Goal: Information Seeking & Learning: Learn about a topic

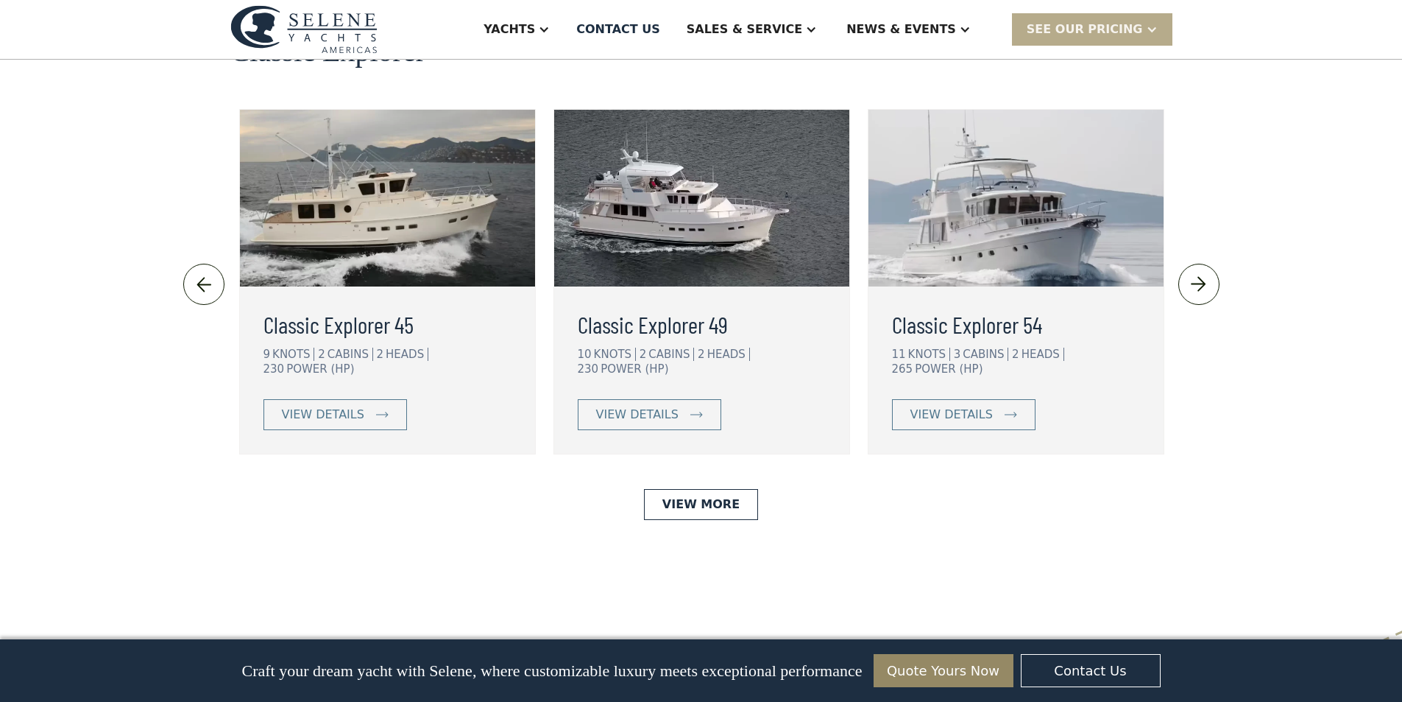
scroll to position [3239, 0]
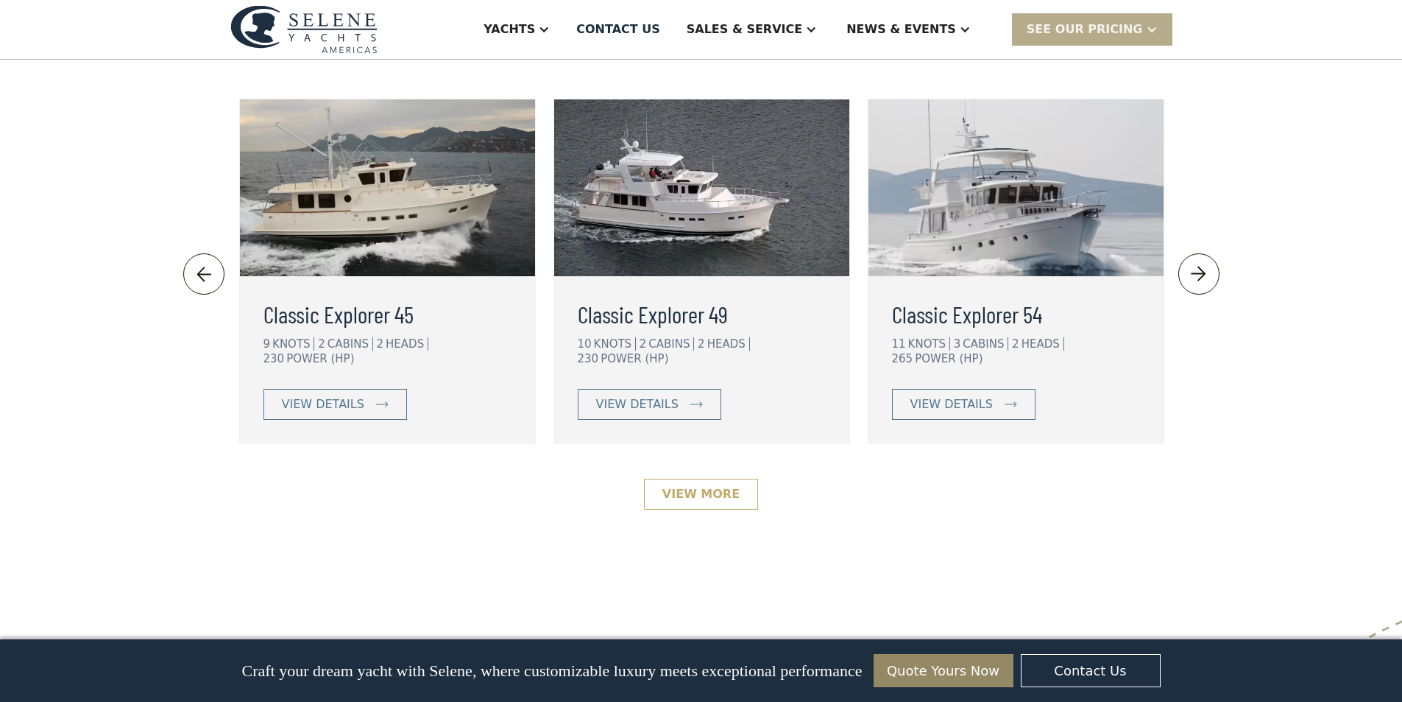
click at [716, 478] on link "View More" at bounding box center [701, 493] width 114 height 31
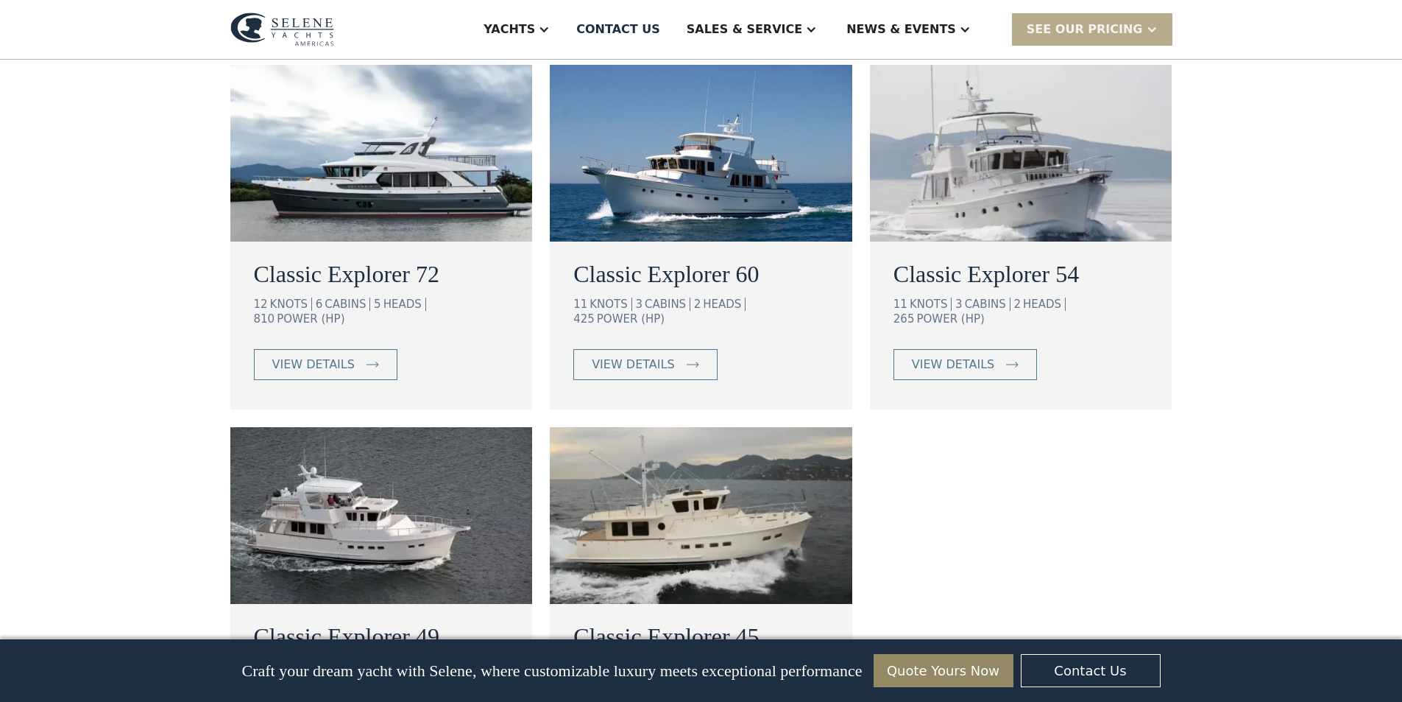
scroll to position [883, 0]
click at [1092, 32] on div "SEE Our Pricing" at bounding box center [1085, 30] width 116 height 18
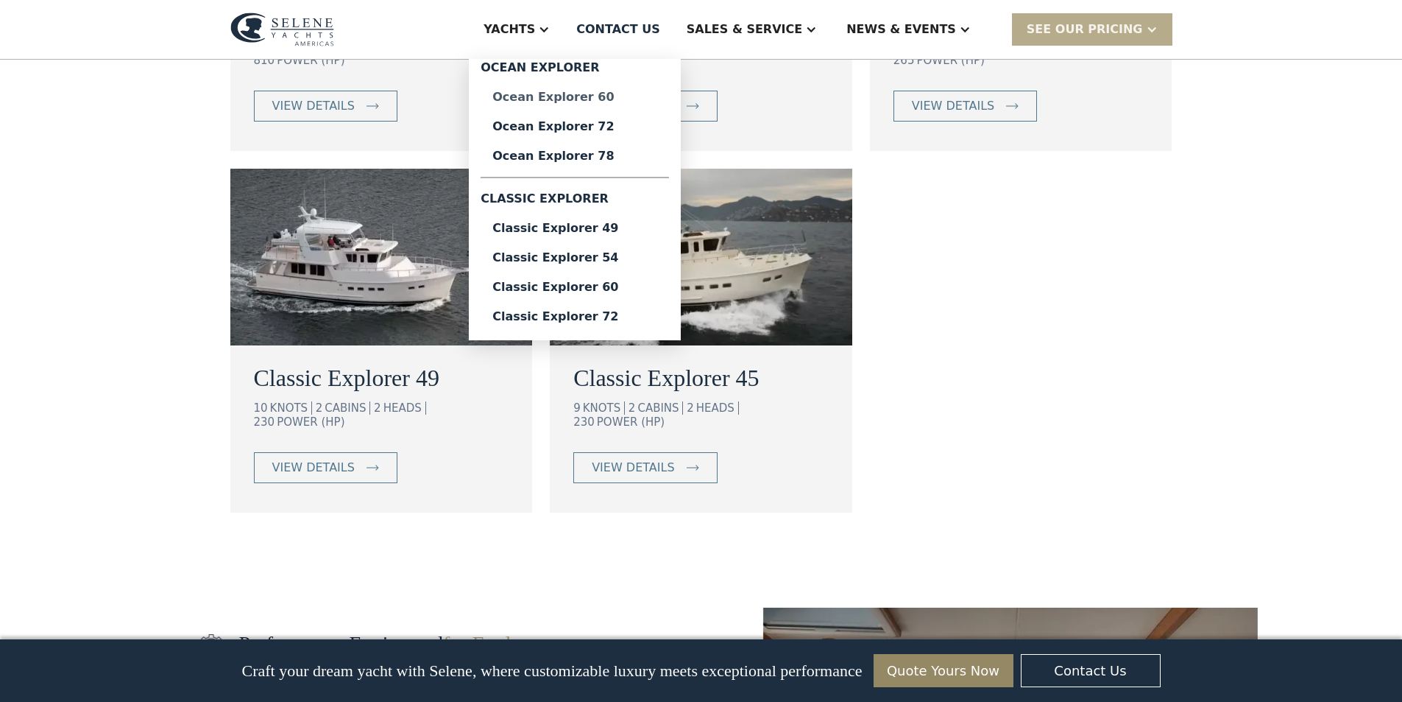
scroll to position [1104, 0]
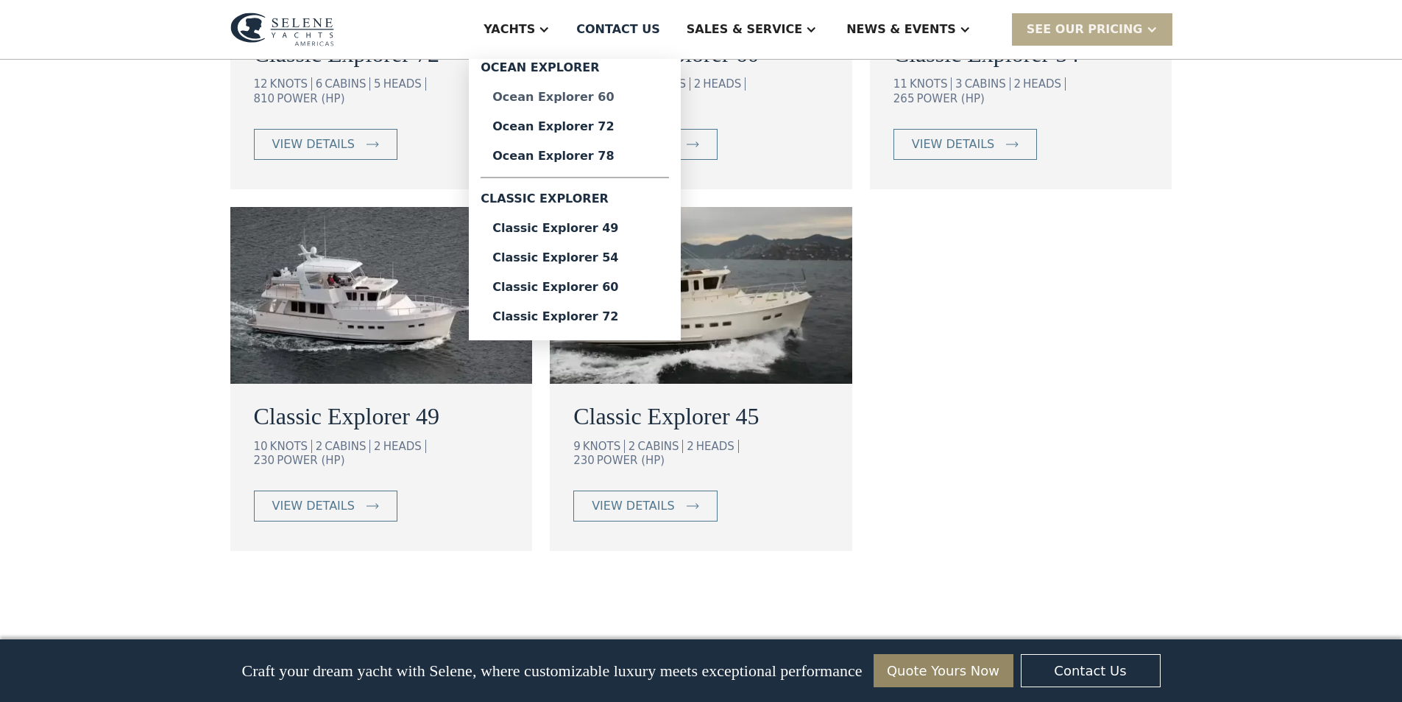
click at [624, 96] on div "Ocean Explorer 60" at bounding box center [574, 97] width 165 height 12
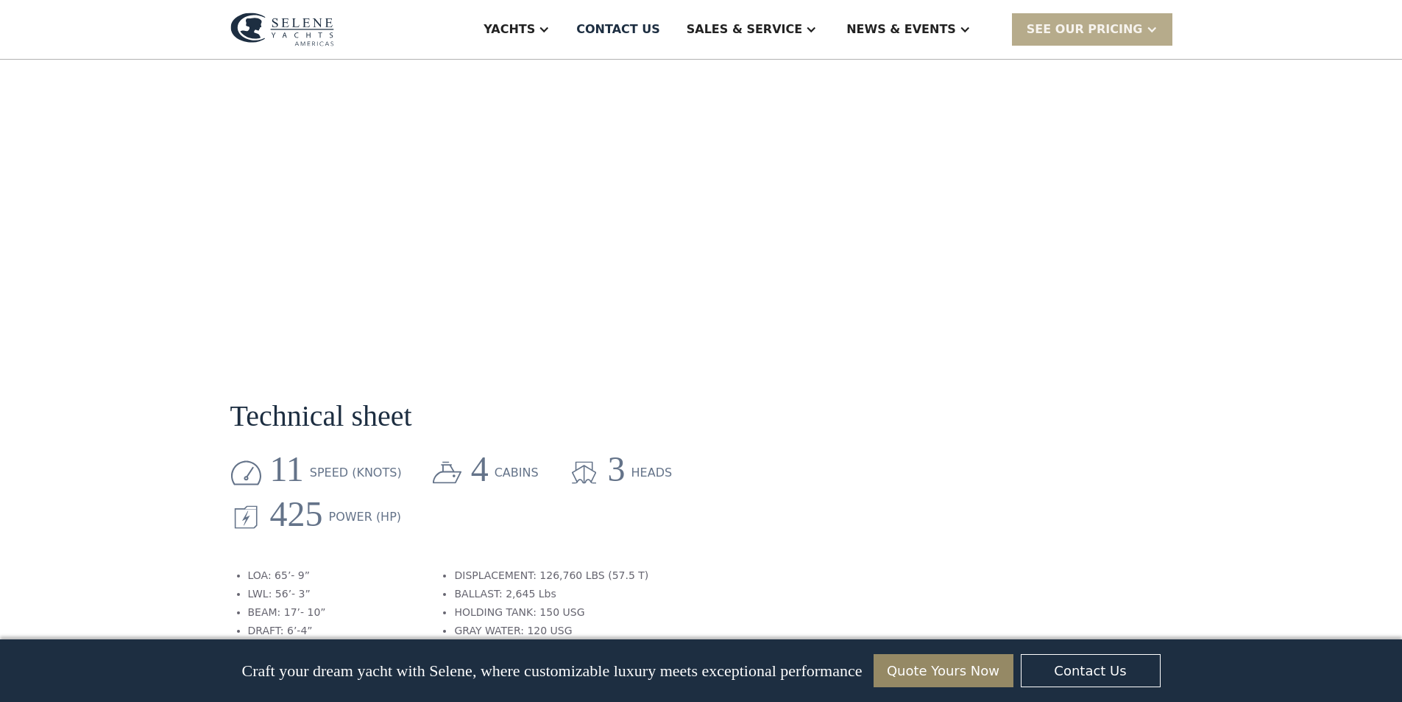
scroll to position [1988, 0]
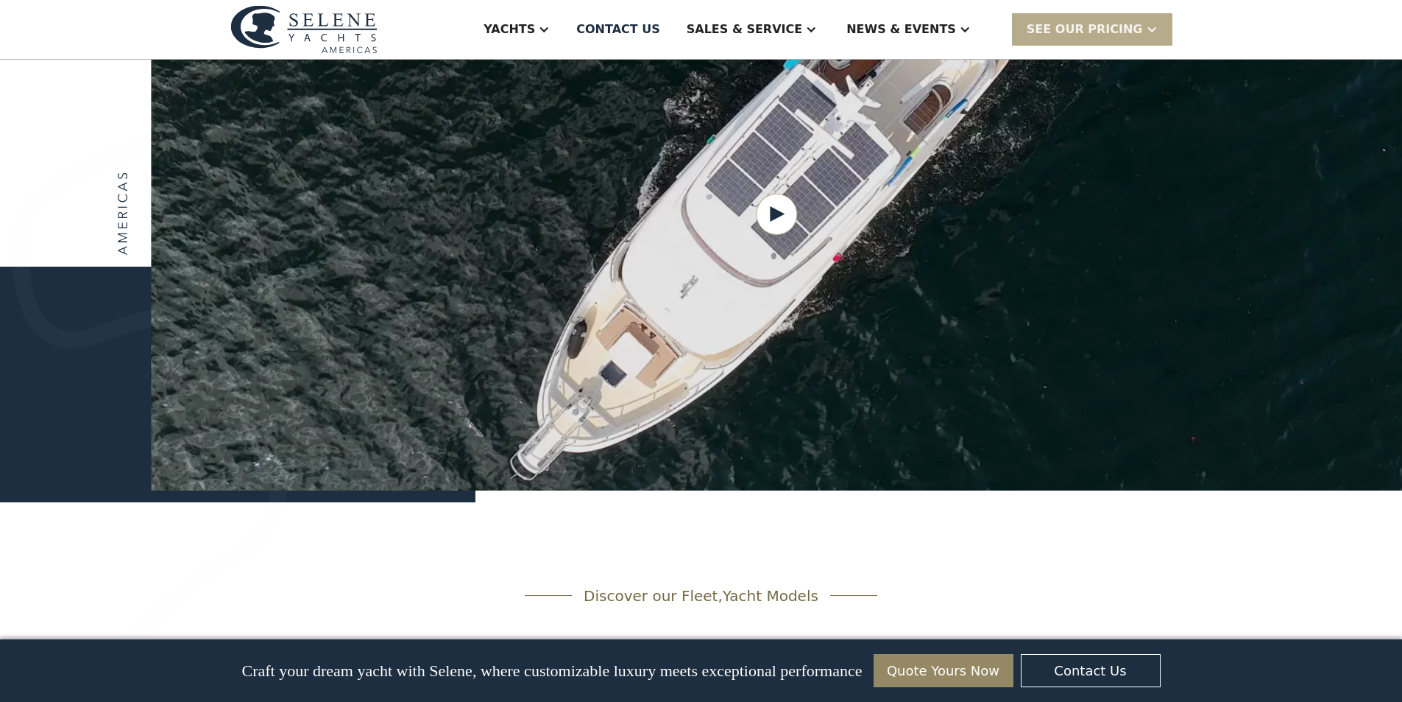
scroll to position [1399, 0]
